Goal: Check status: Check status

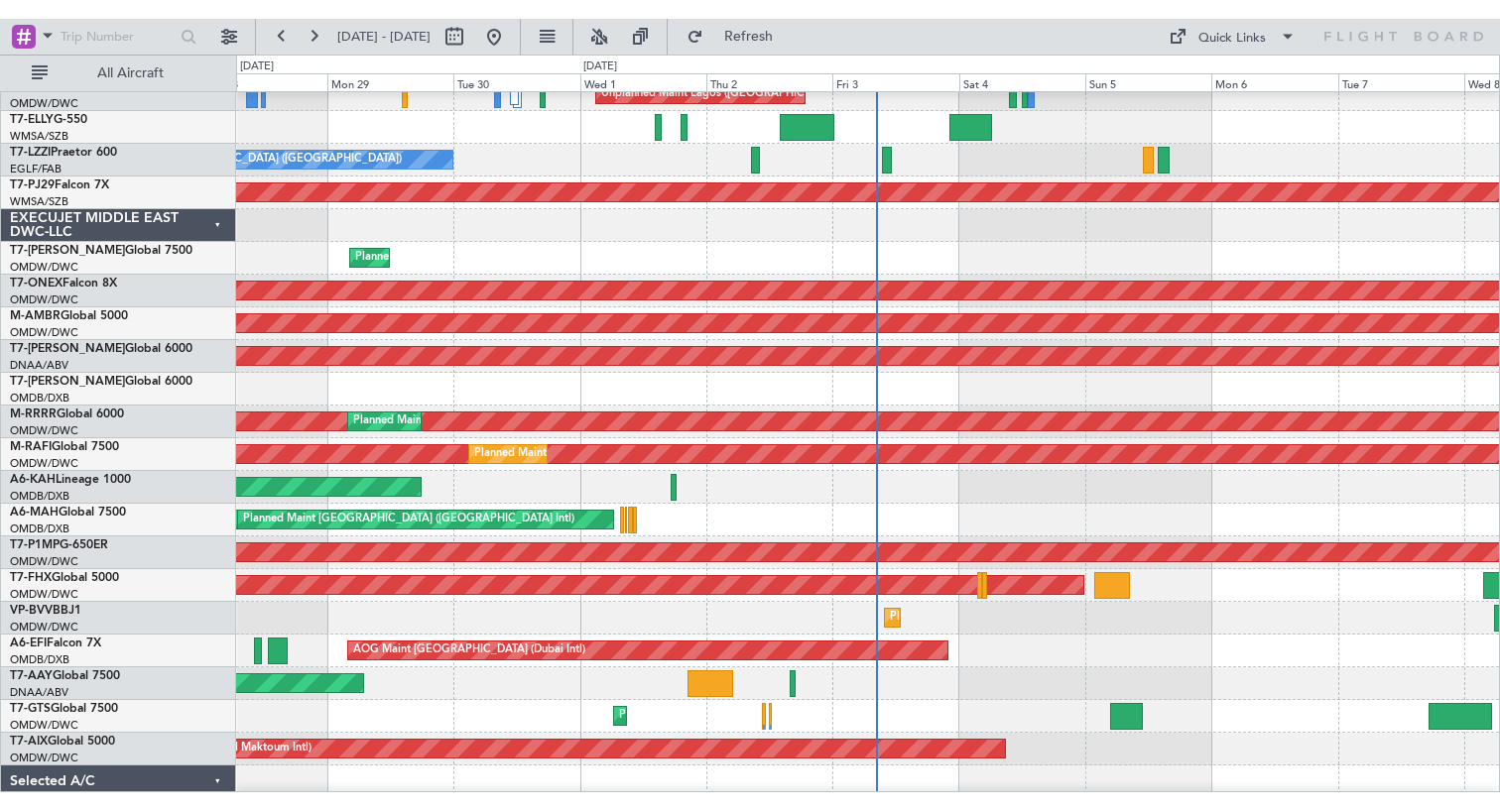
scroll to position [477, 0]
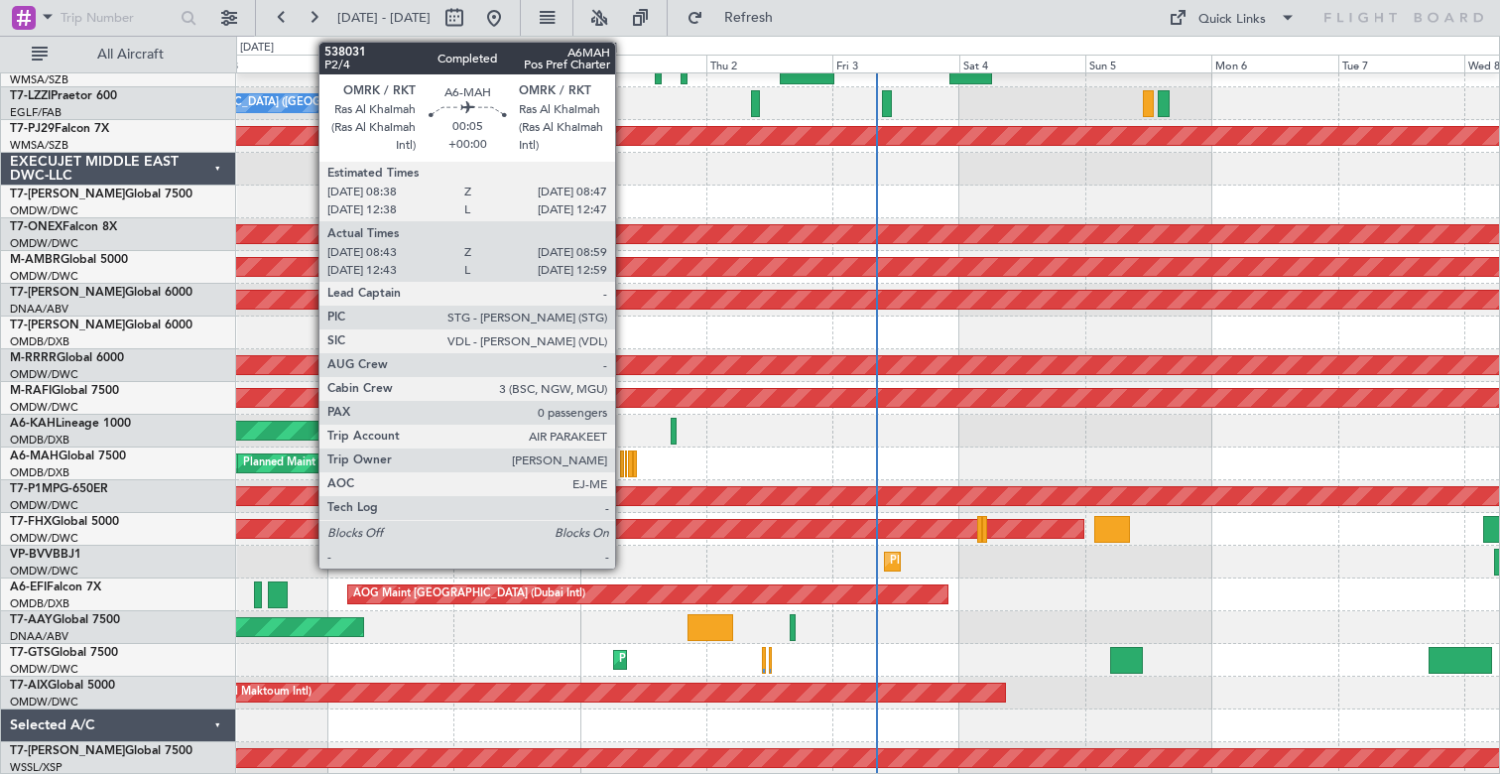
click at [625, 462] on div at bounding box center [626, 463] width 2 height 27
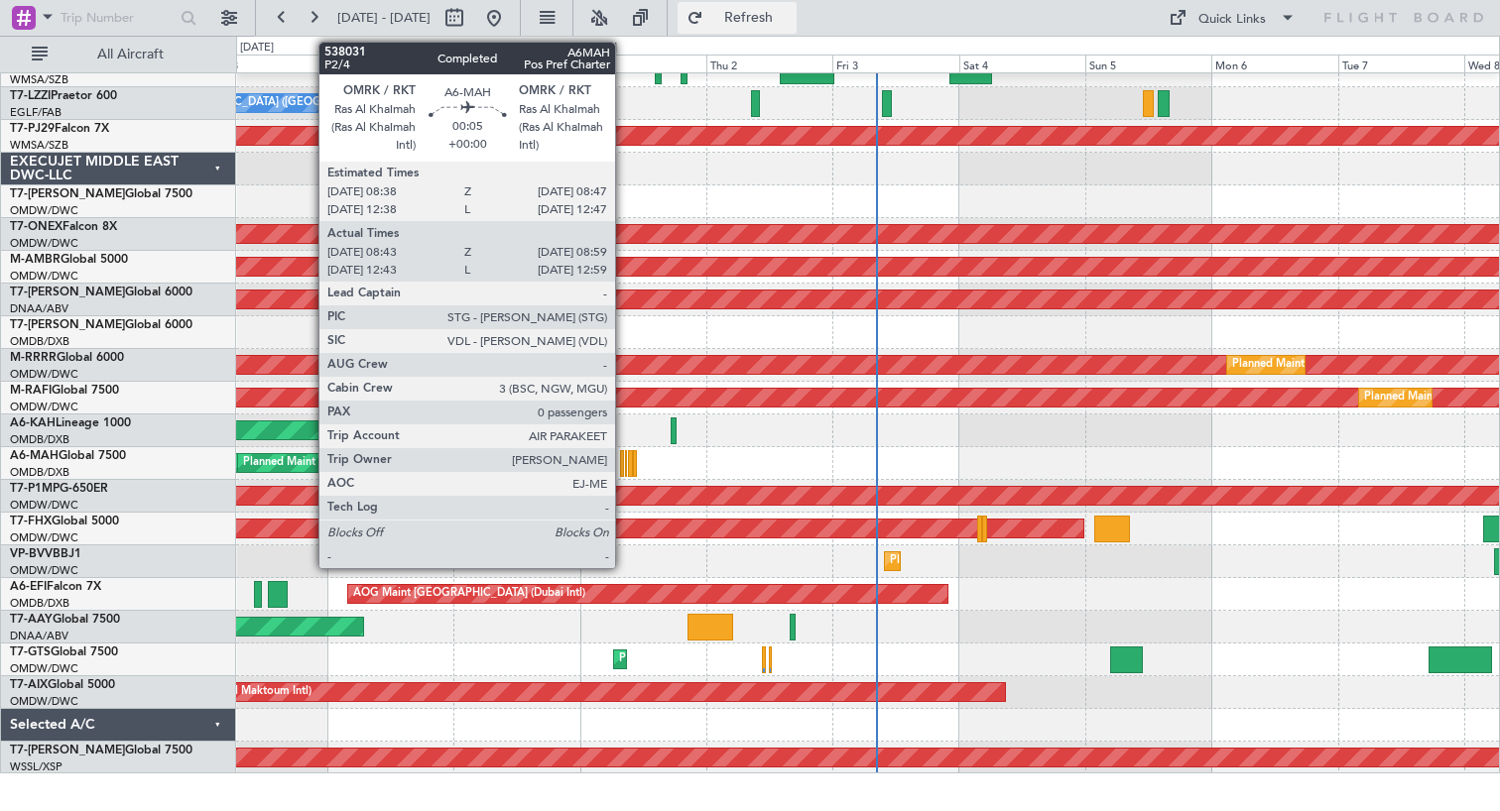
scroll to position [439, 0]
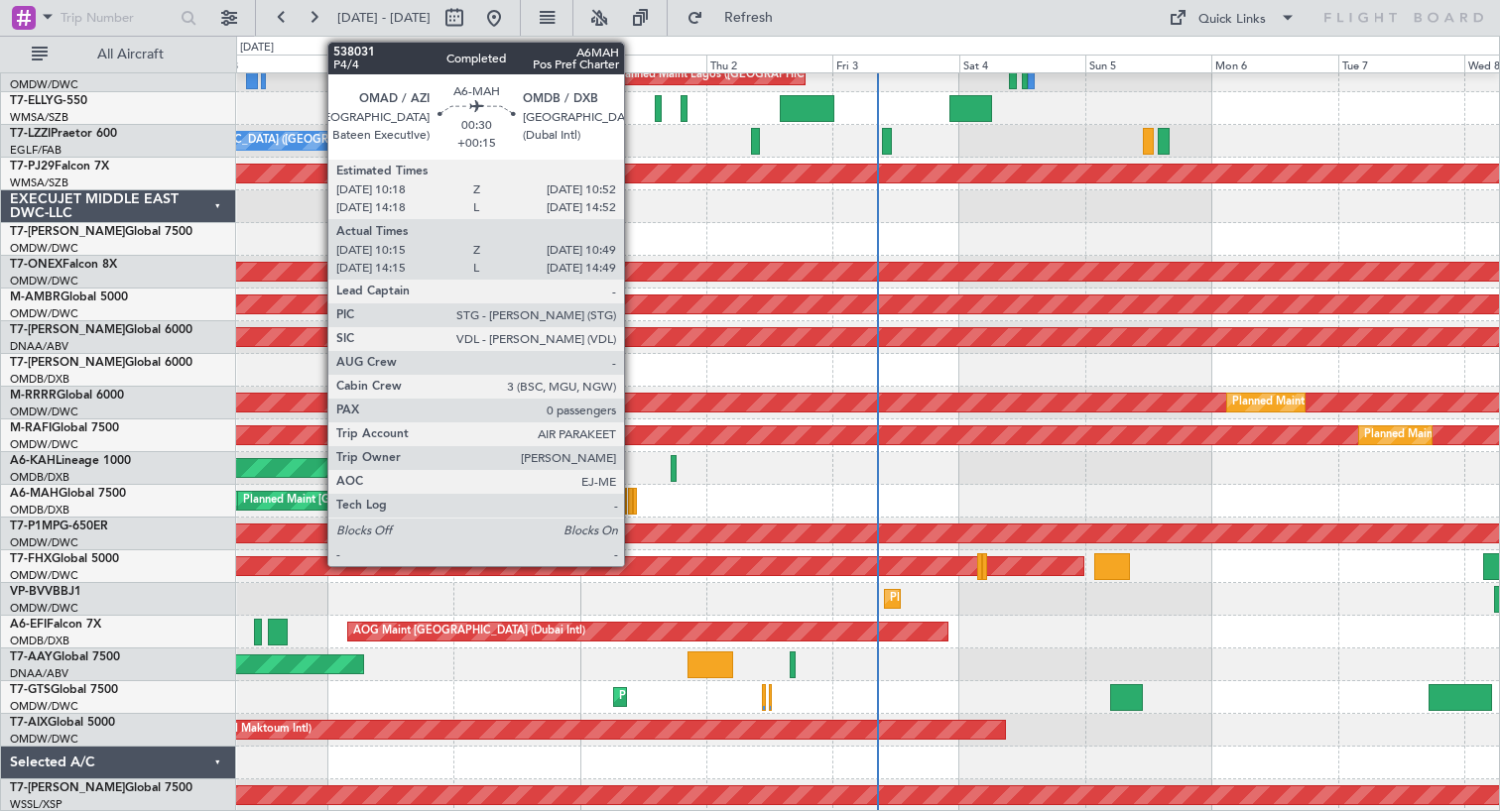
click at [633, 502] on div at bounding box center [635, 501] width 4 height 27
click at [636, 507] on div at bounding box center [635, 501] width 4 height 27
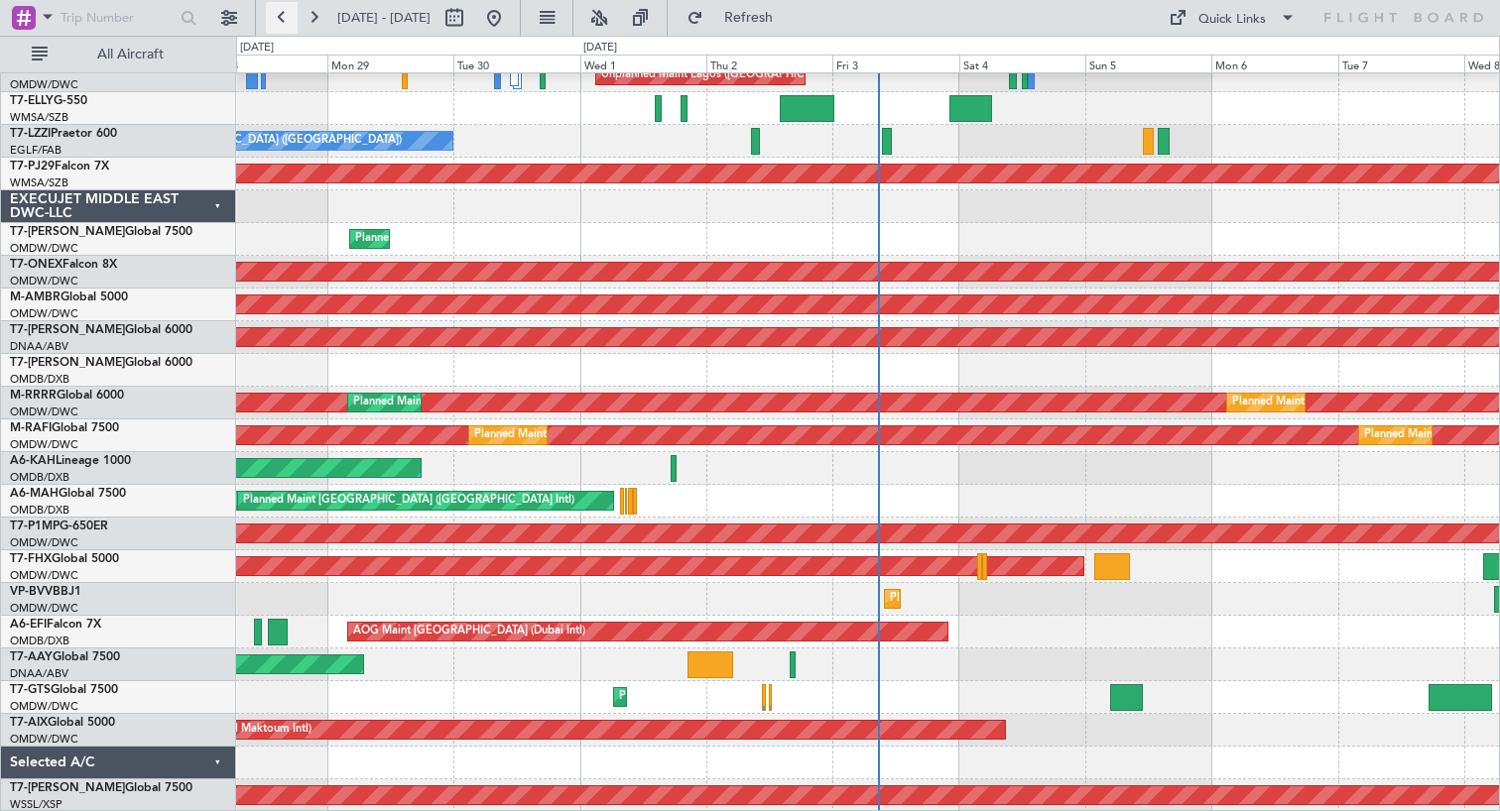
click at [278, 15] on button at bounding box center [282, 18] width 32 height 32
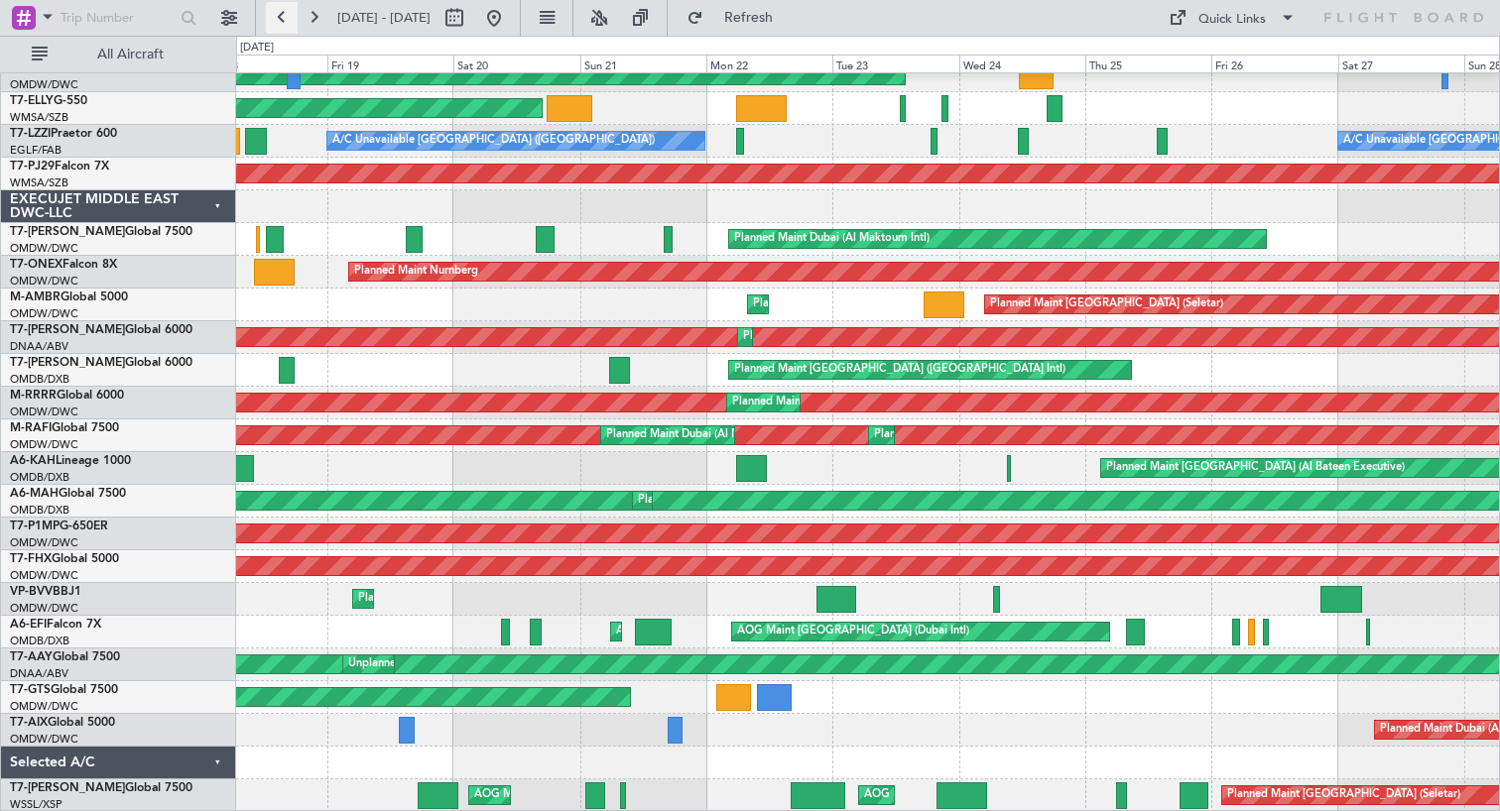
click at [280, 14] on button at bounding box center [282, 18] width 32 height 32
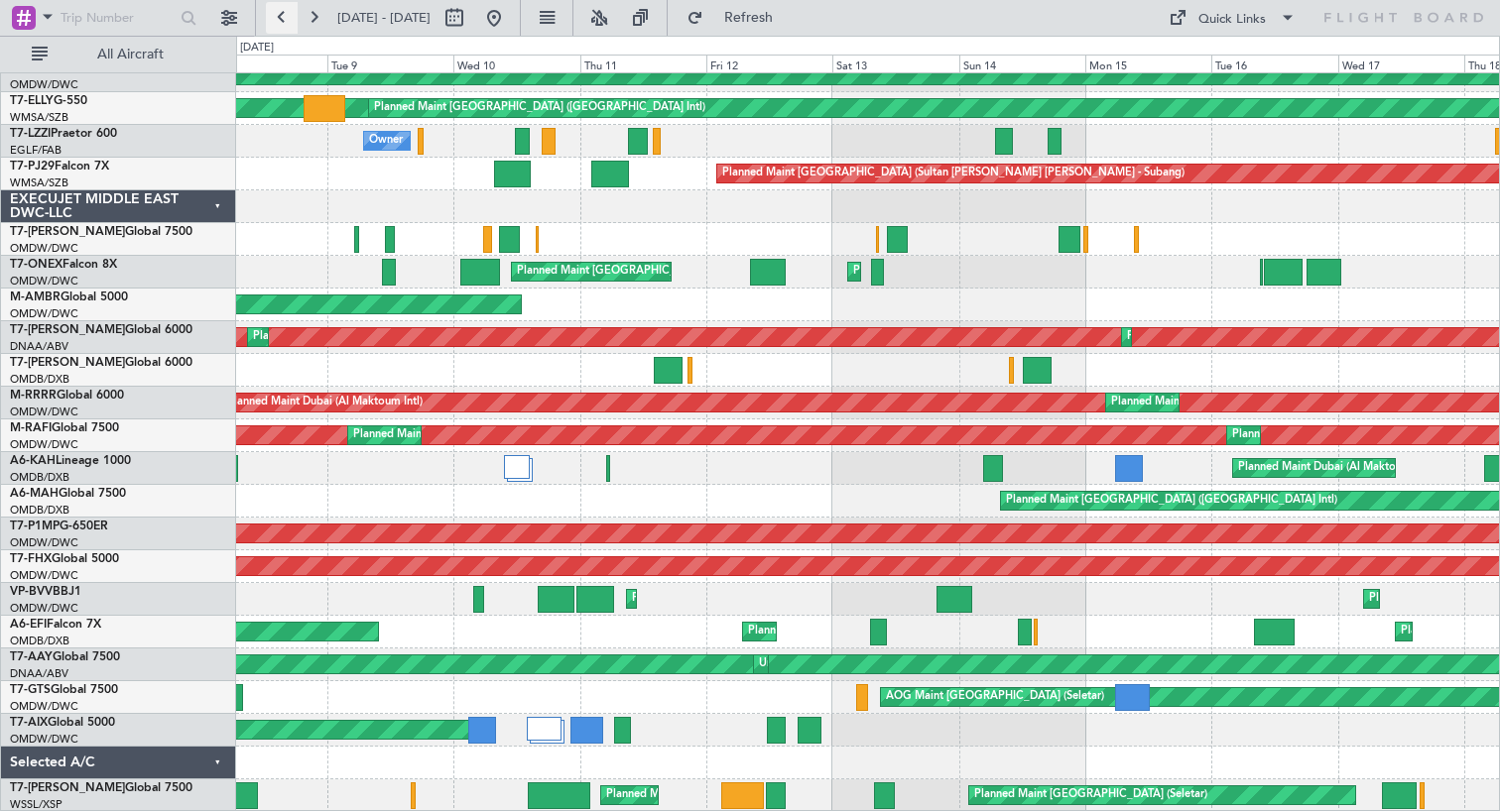
click at [280, 15] on button at bounding box center [282, 18] width 32 height 32
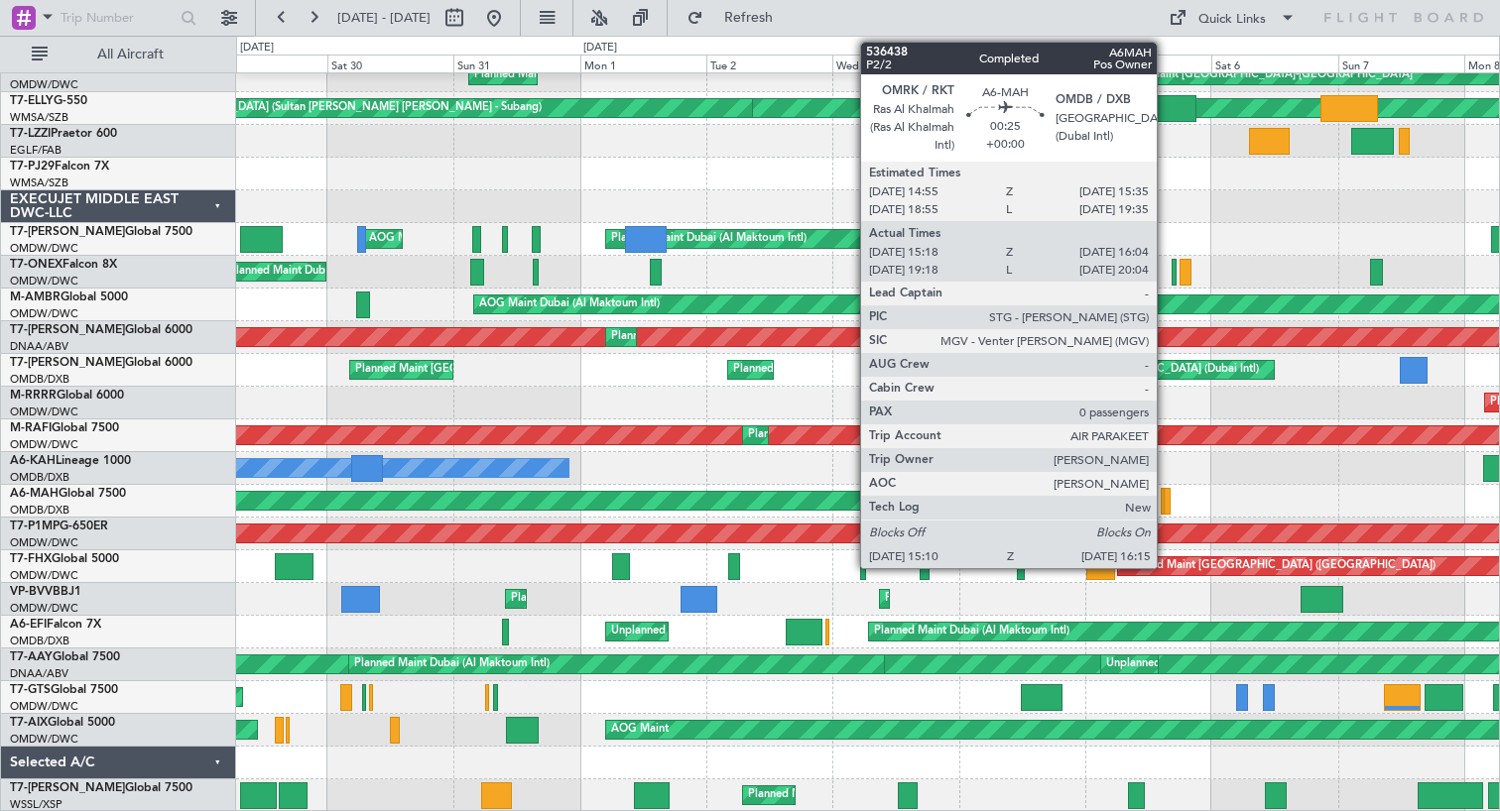
click at [1165, 501] on div at bounding box center [1166, 501] width 6 height 27
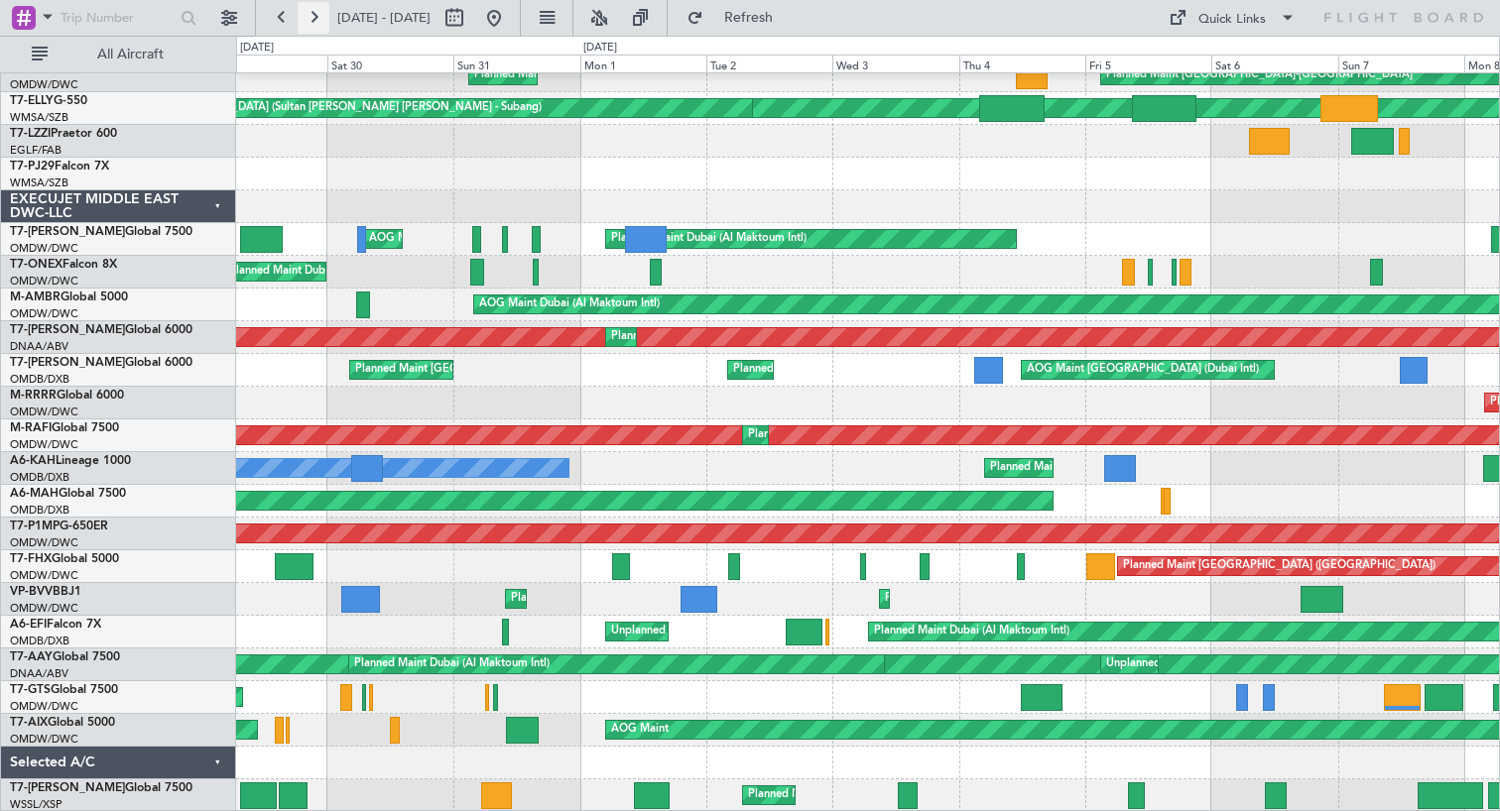
click at [311, 20] on button at bounding box center [314, 18] width 32 height 32
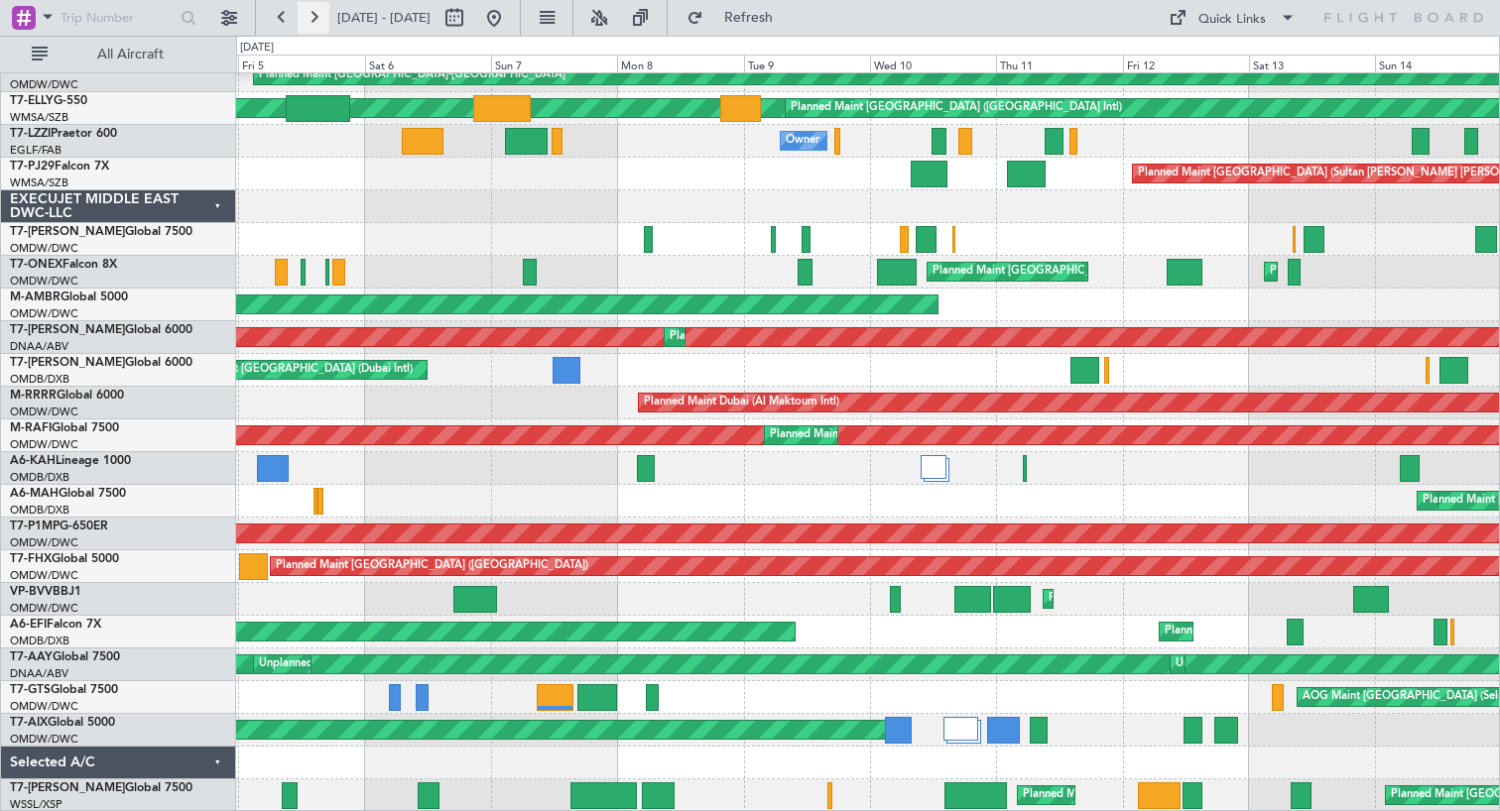
click at [311, 20] on button at bounding box center [314, 18] width 32 height 32
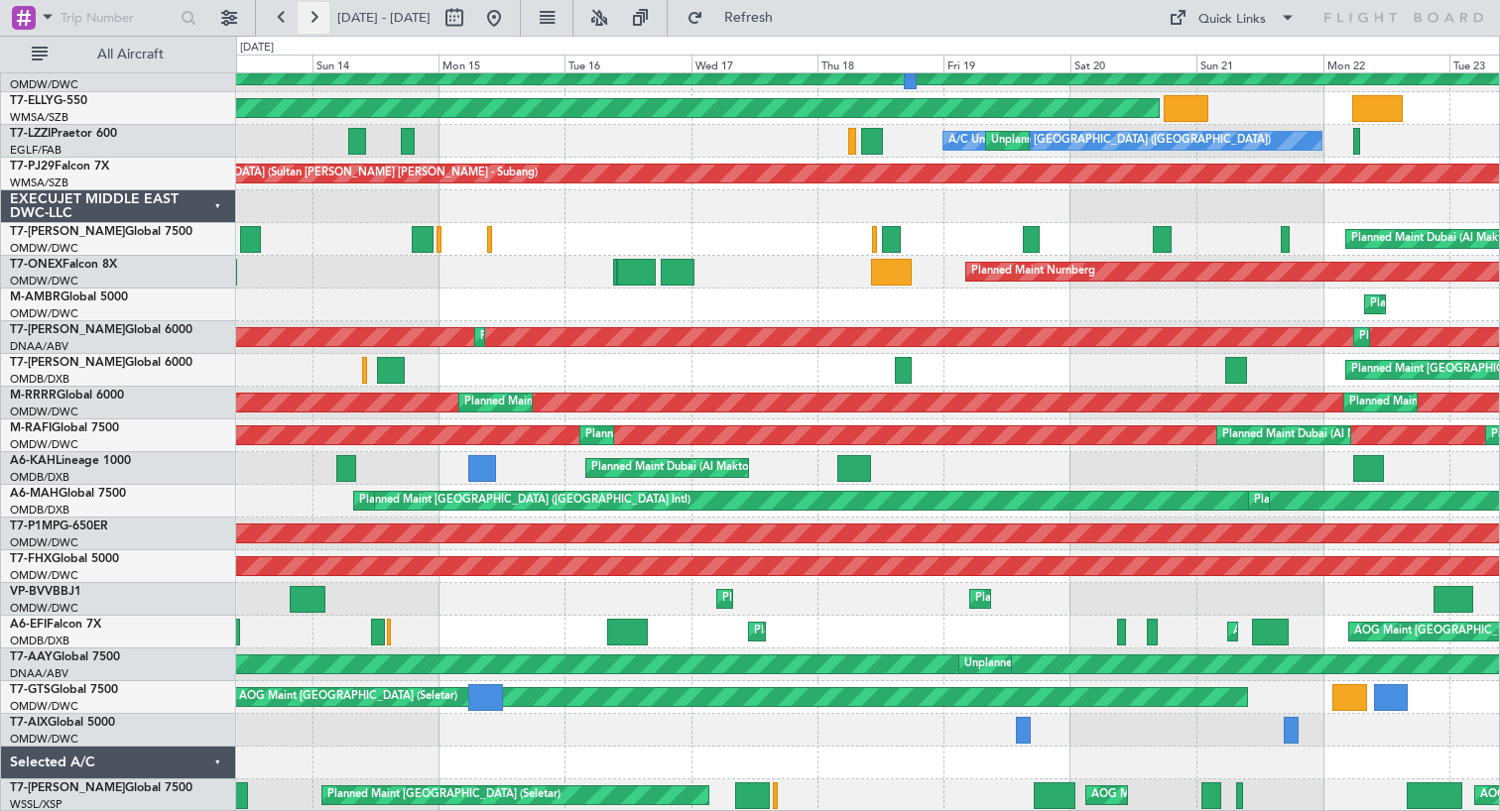
click at [311, 20] on button at bounding box center [314, 18] width 32 height 32
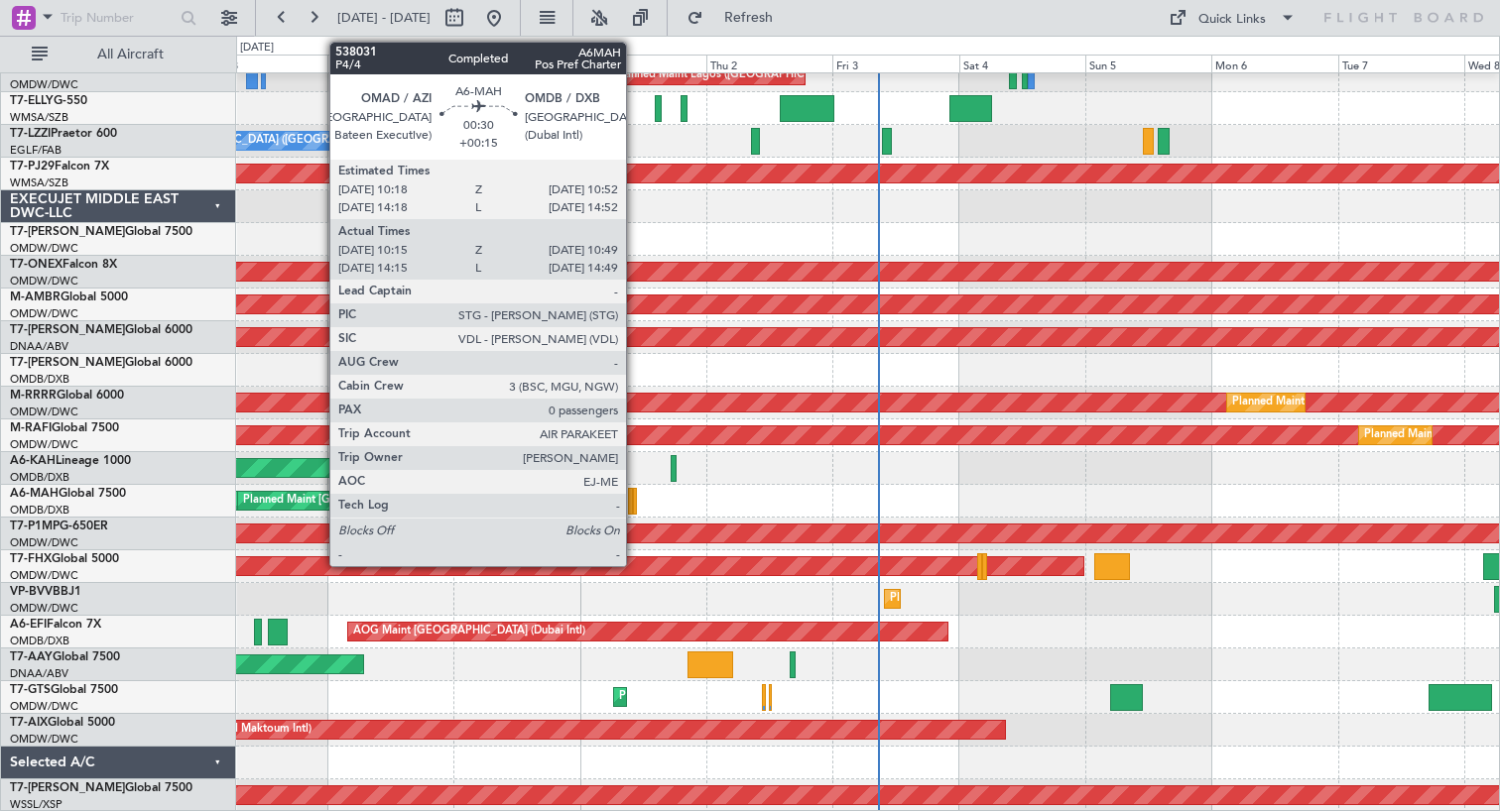
click at [635, 510] on div at bounding box center [635, 501] width 4 height 27
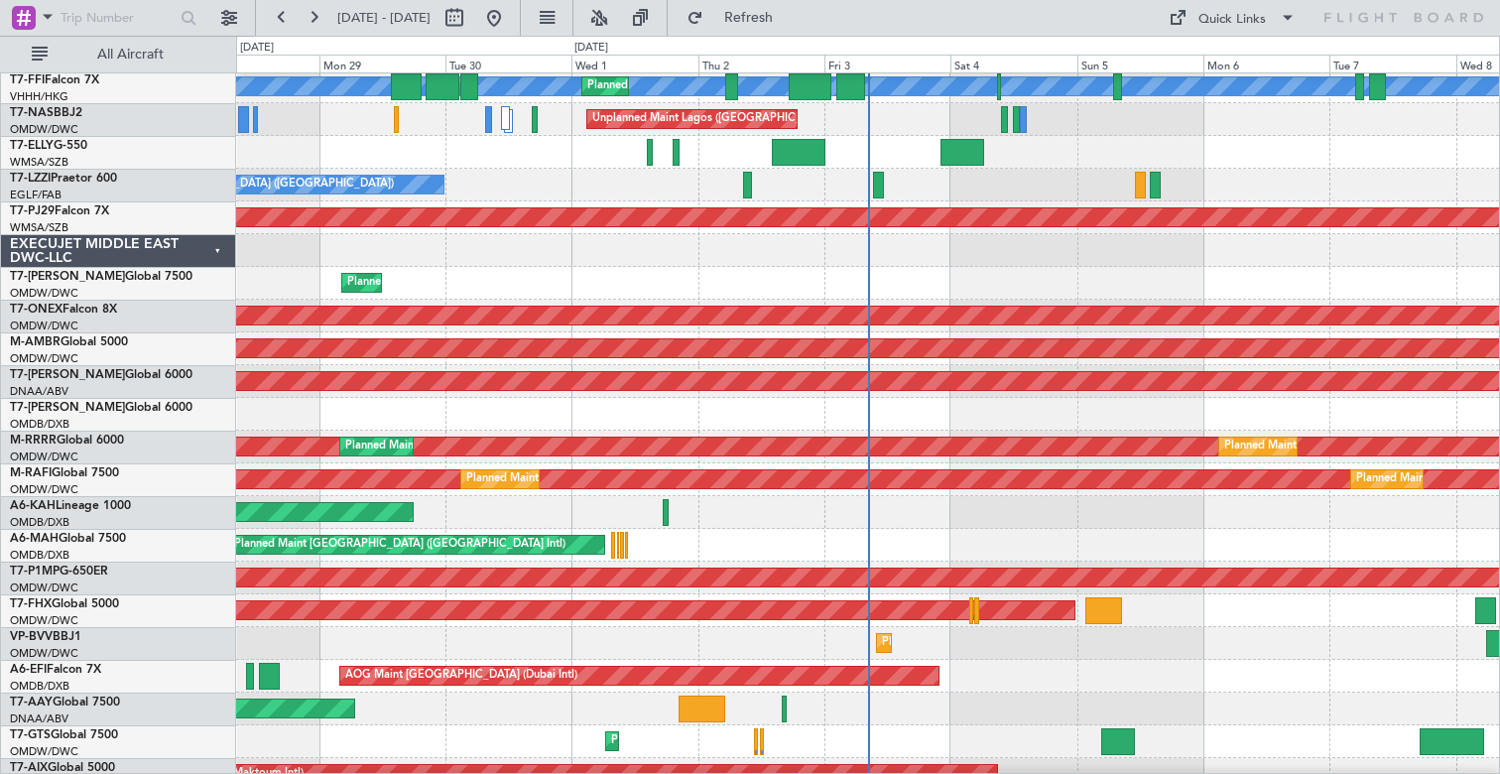
scroll to position [477, 0]
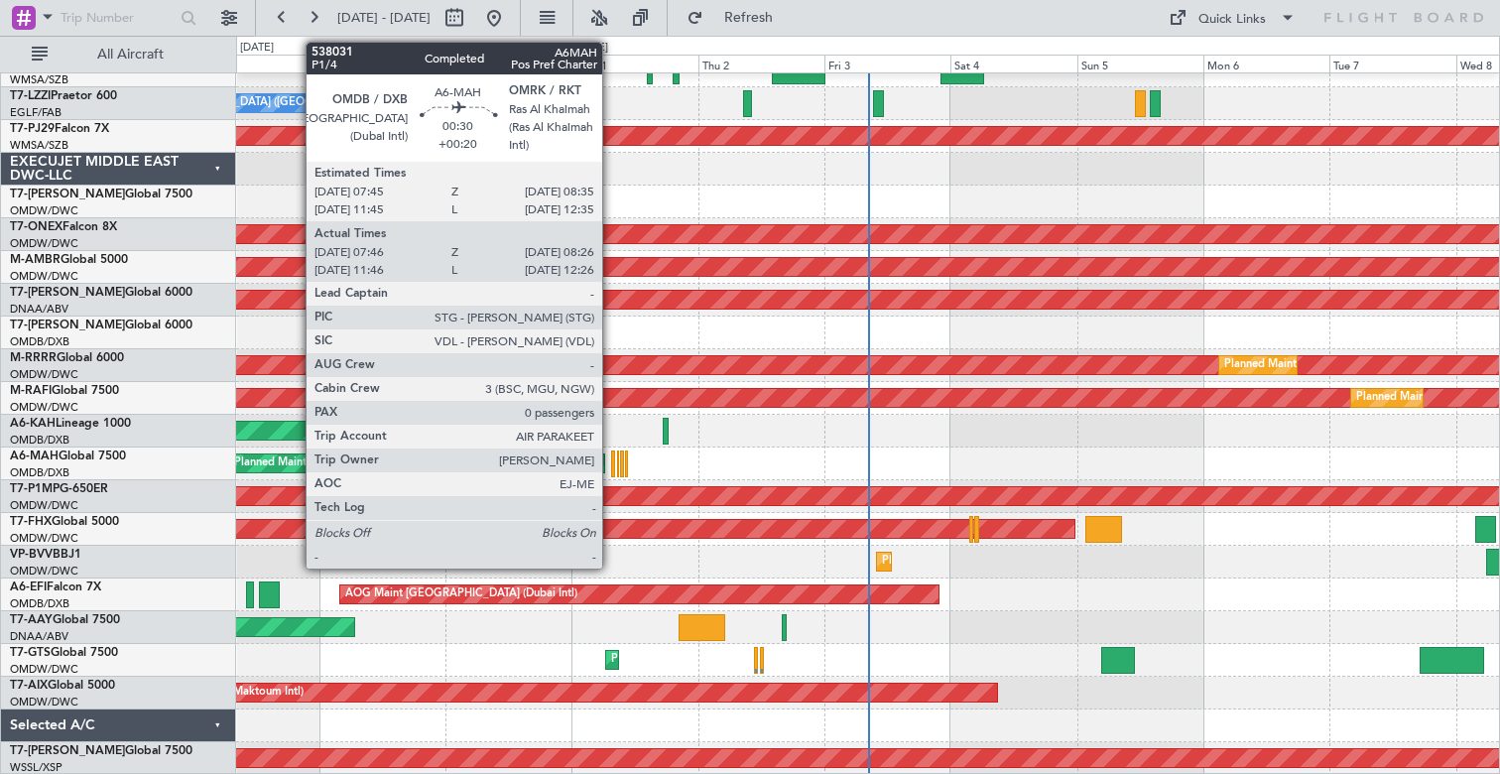
click at [611, 472] on div at bounding box center [613, 463] width 4 height 27
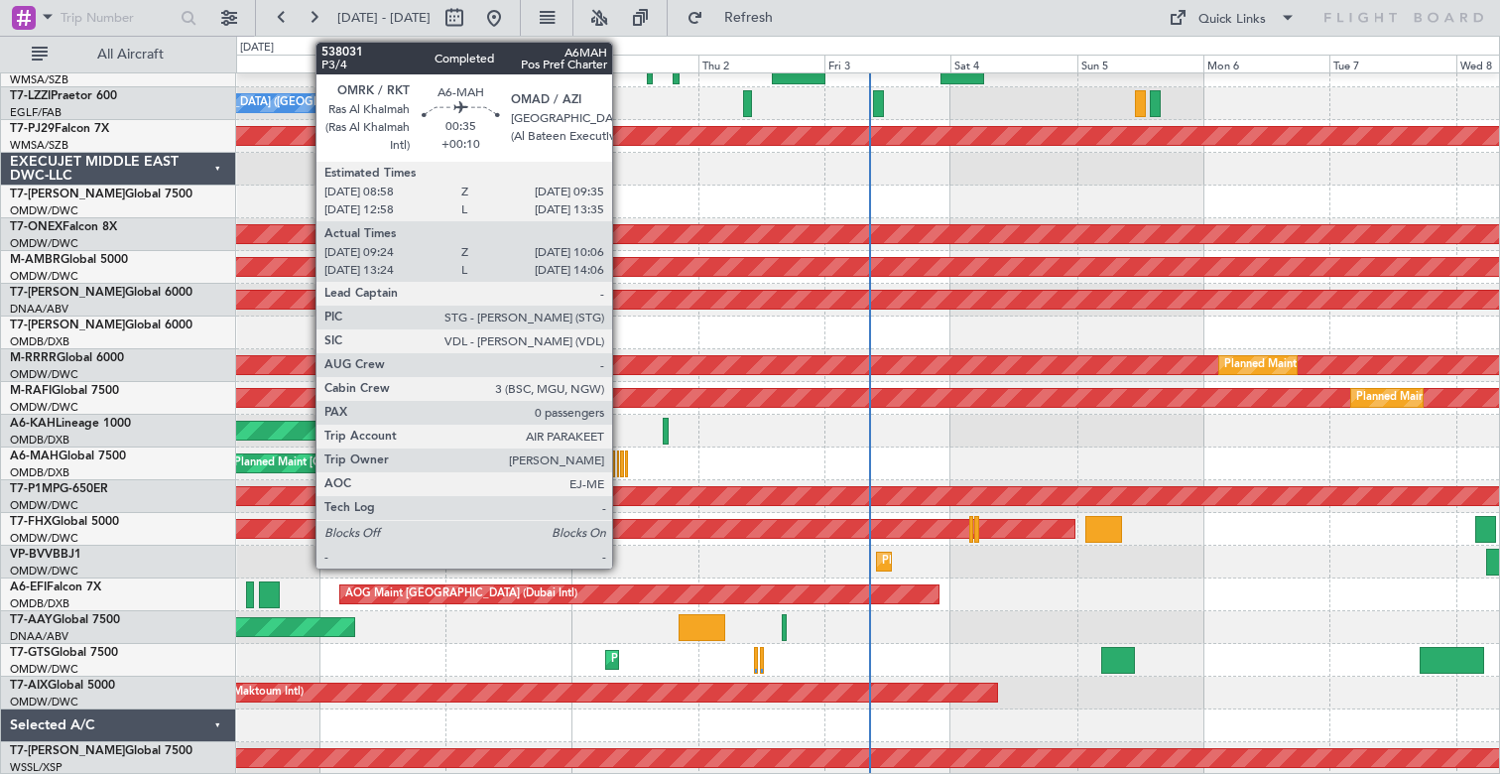
click at [621, 473] on div at bounding box center [622, 463] width 4 height 27
